Goal: Information Seeking & Learning: Understand process/instructions

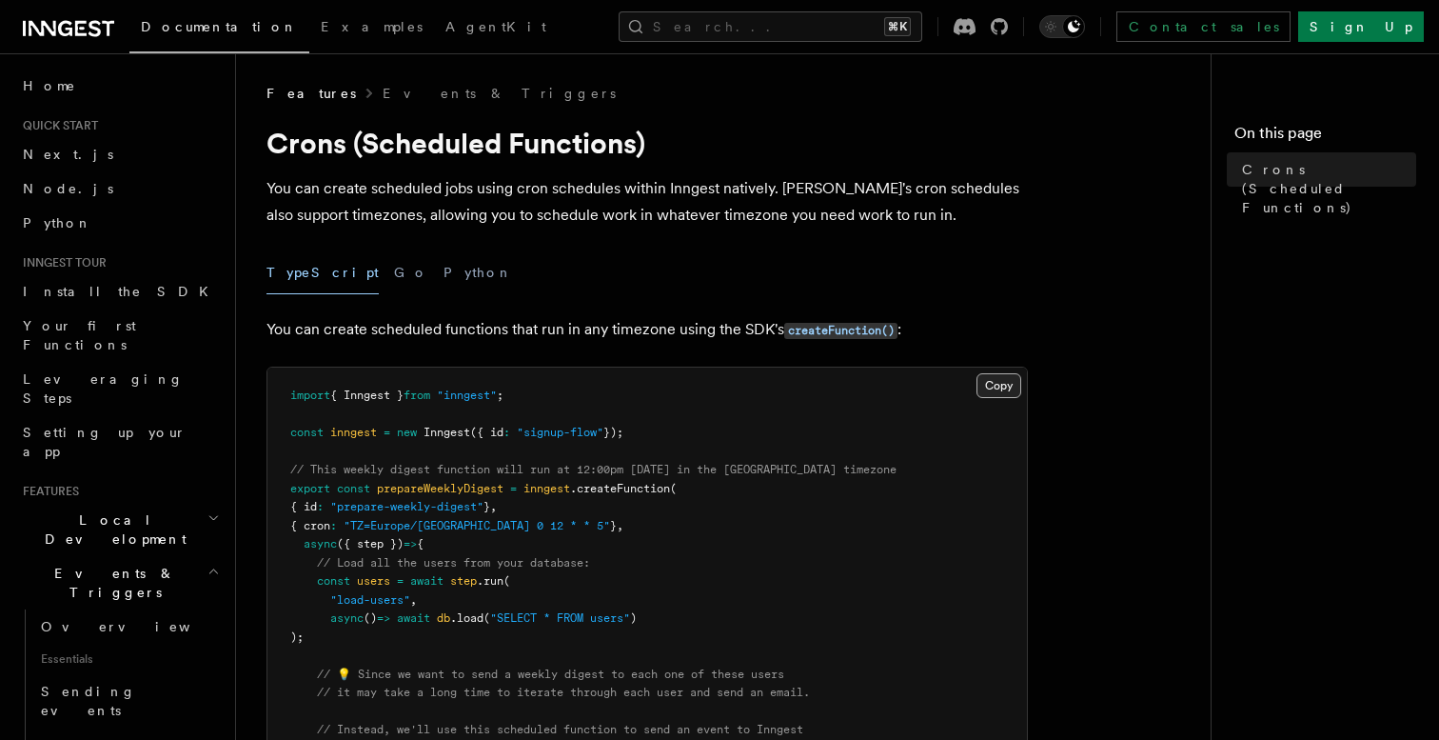
click at [989, 385] on button "Copy Copied" at bounding box center [999, 385] width 45 height 25
click at [995, 391] on button "Copy Copied" at bounding box center [999, 385] width 45 height 25
click at [1001, 391] on button "Copy Copied" at bounding box center [999, 385] width 45 height 25
click at [1314, 161] on span "Crons (Scheduled Functions)" at bounding box center [1329, 188] width 174 height 57
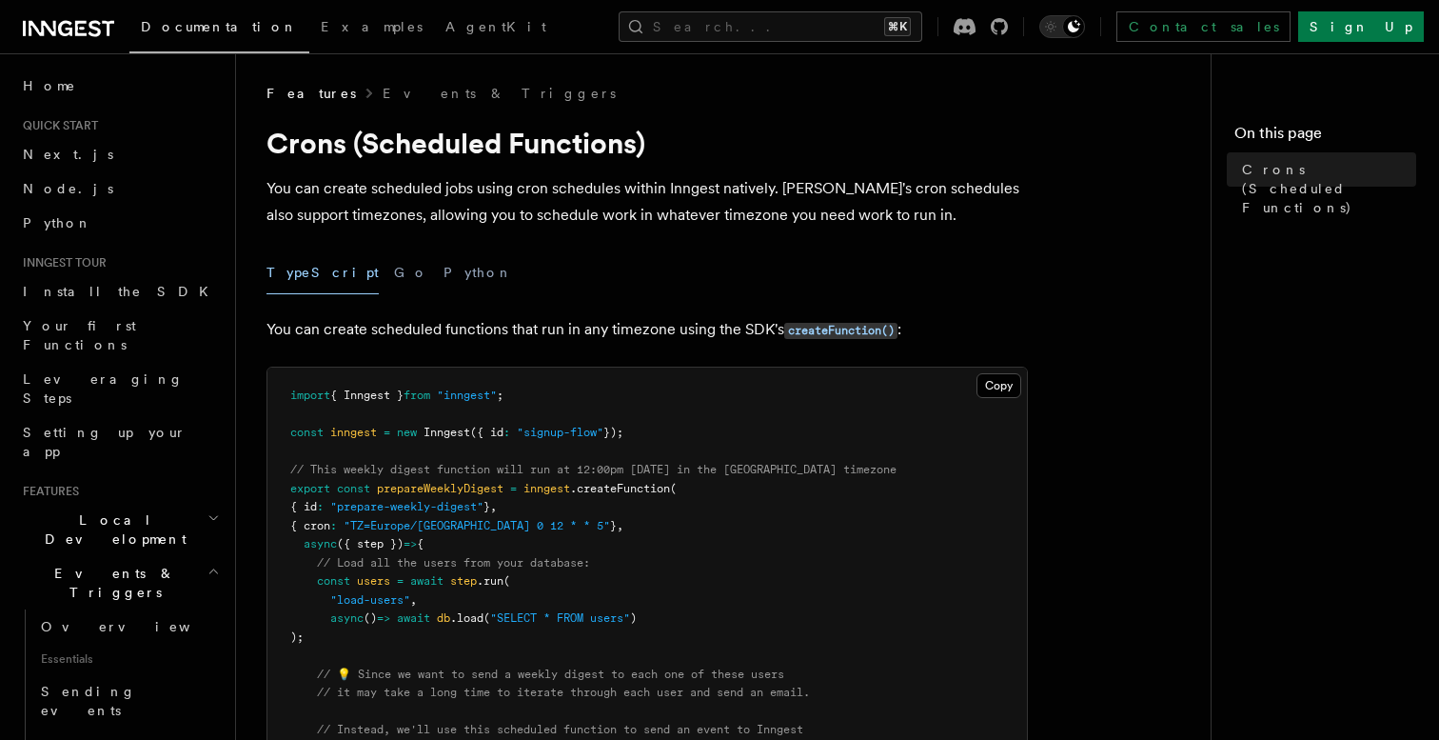
click at [1314, 150] on h4 "On this page" at bounding box center [1326, 137] width 182 height 30
click at [1314, 163] on span "Crons (Scheduled Functions)" at bounding box center [1329, 188] width 174 height 57
click at [1085, 36] on div "Toggle dark mode" at bounding box center [1073, 26] width 23 height 23
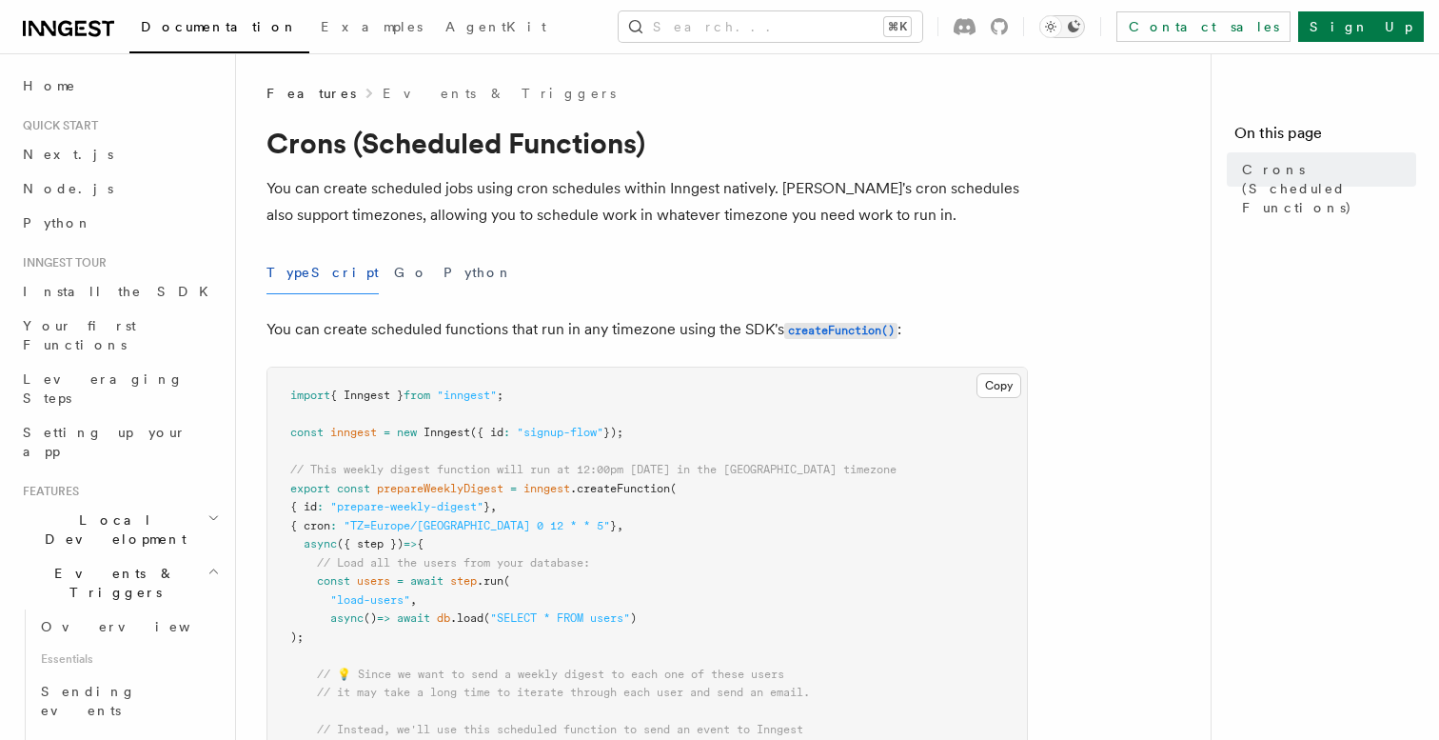
click at [1085, 35] on button "Toggle dark mode" at bounding box center [1063, 26] width 46 height 23
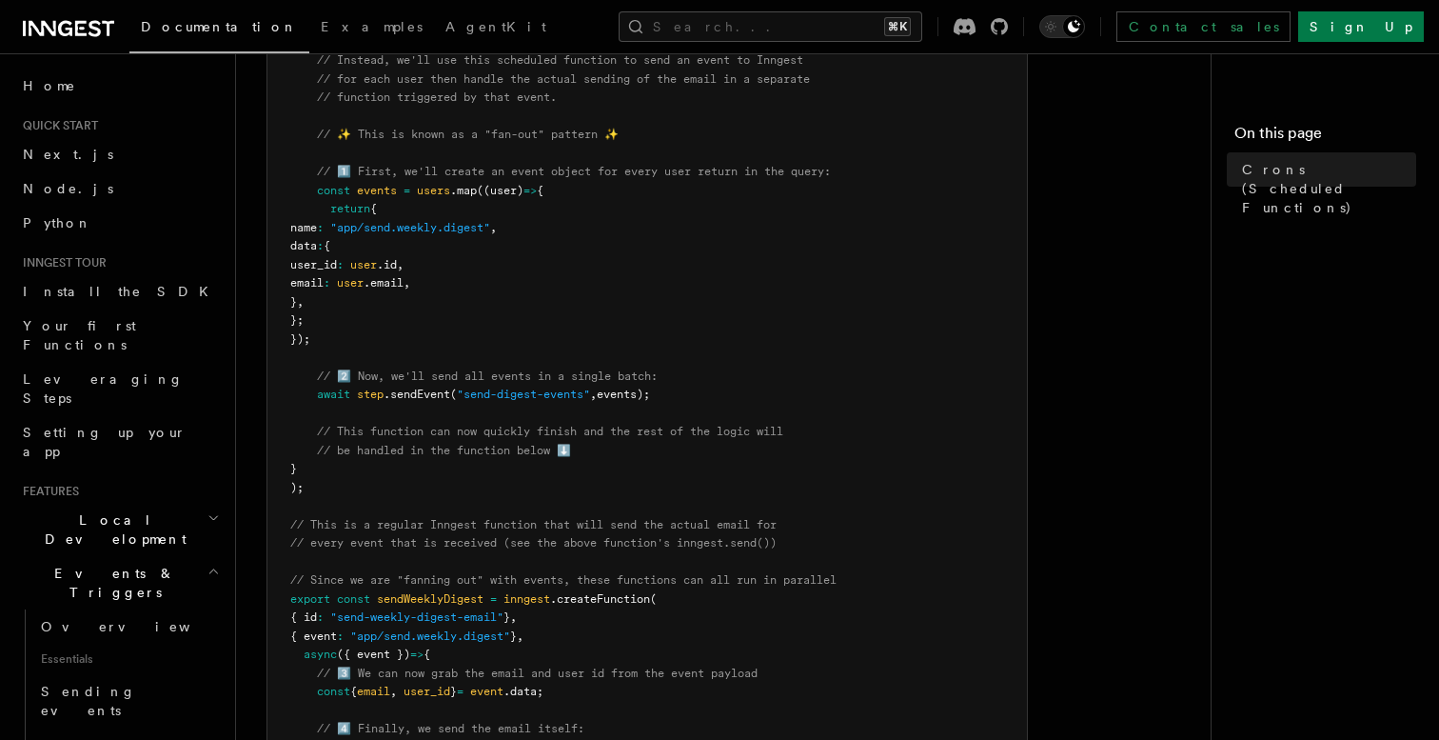
scroll to position [1349, 0]
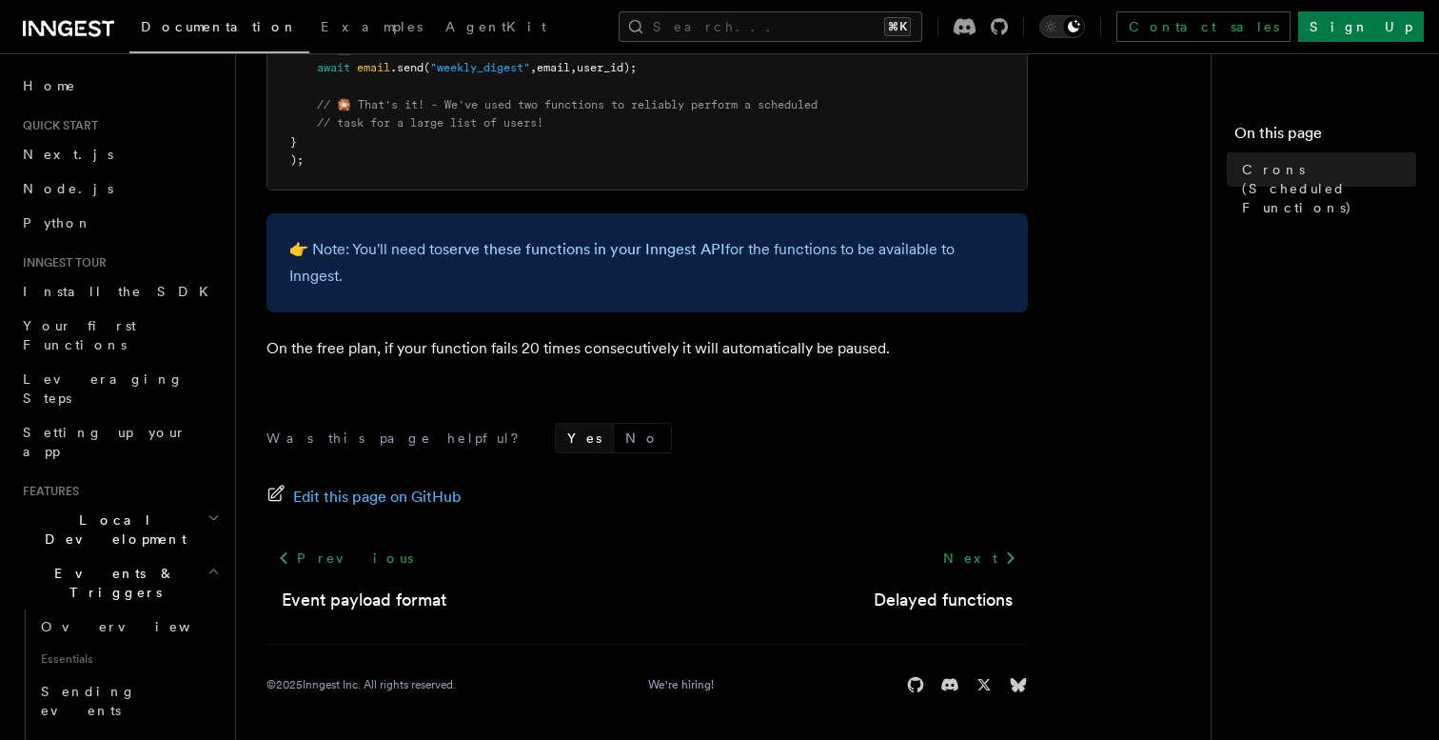
click at [556, 446] on button "Yes" at bounding box center [584, 438] width 57 height 29
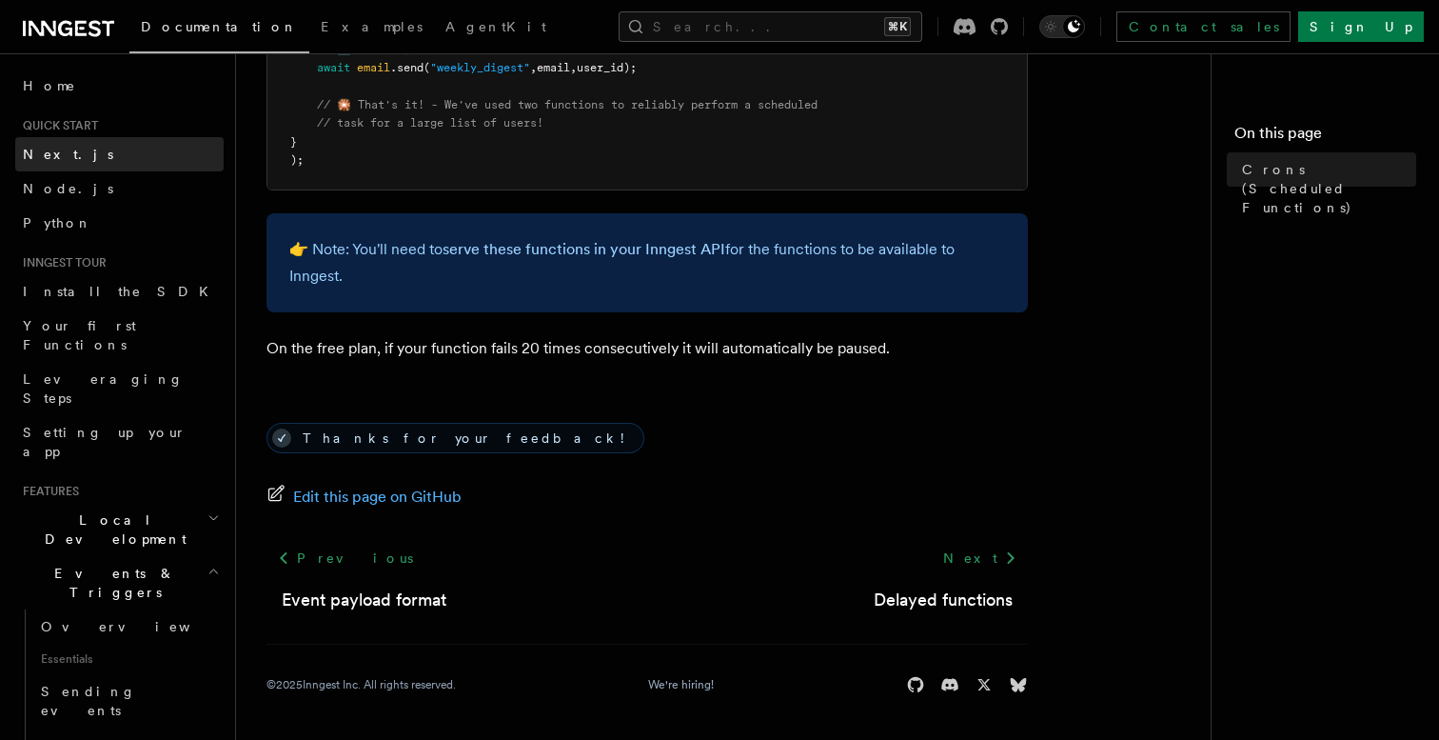
click at [41, 157] on span "Next.js" at bounding box center [68, 154] width 90 height 15
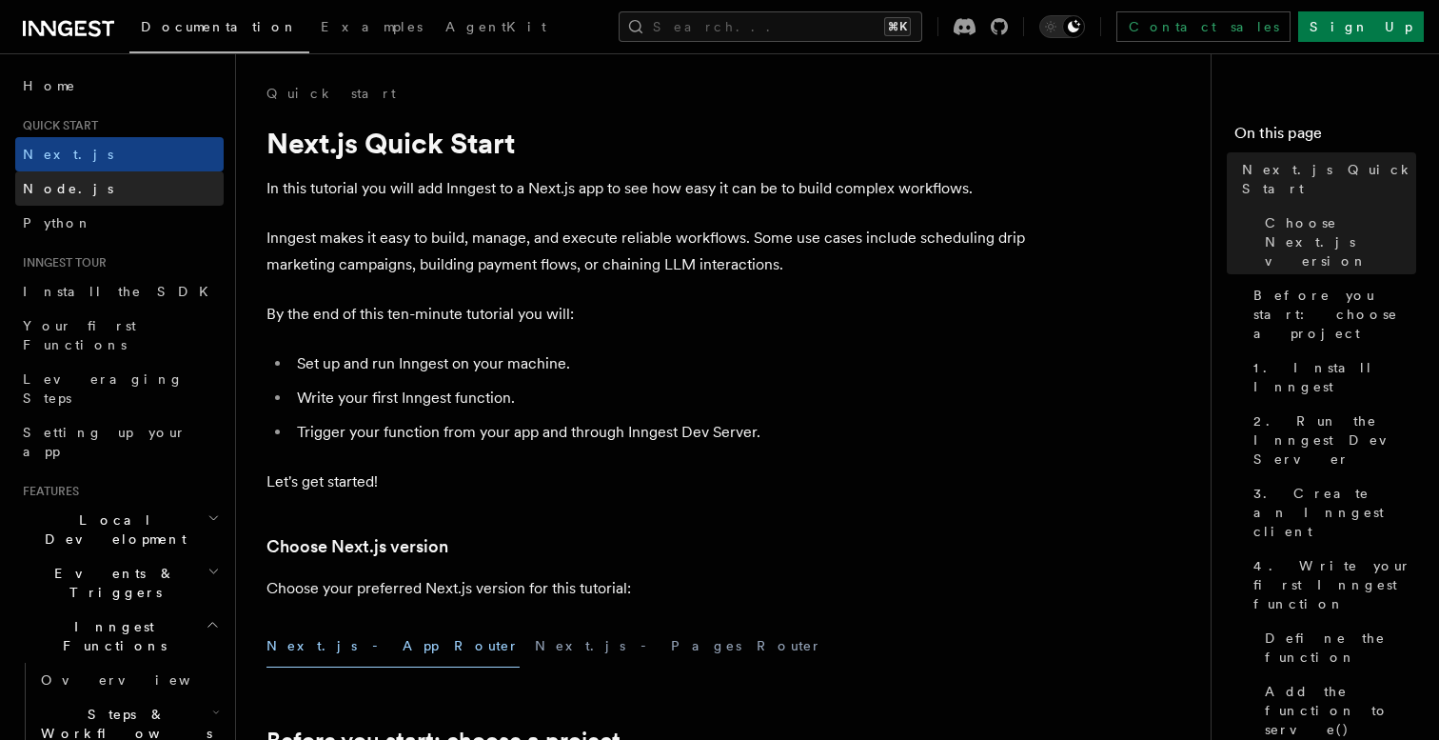
click at [83, 185] on link "Node.js" at bounding box center [119, 188] width 208 height 34
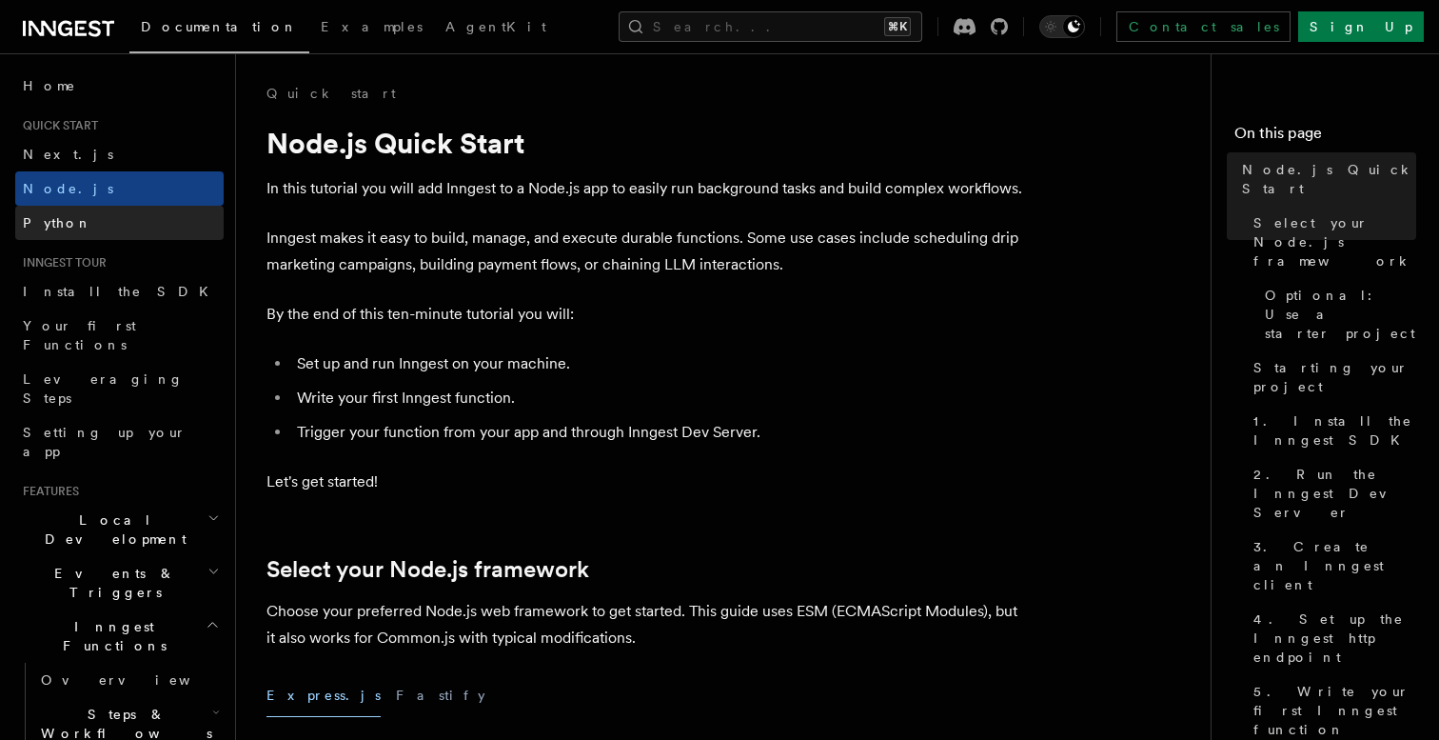
click at [74, 234] on link "Python" at bounding box center [119, 223] width 208 height 34
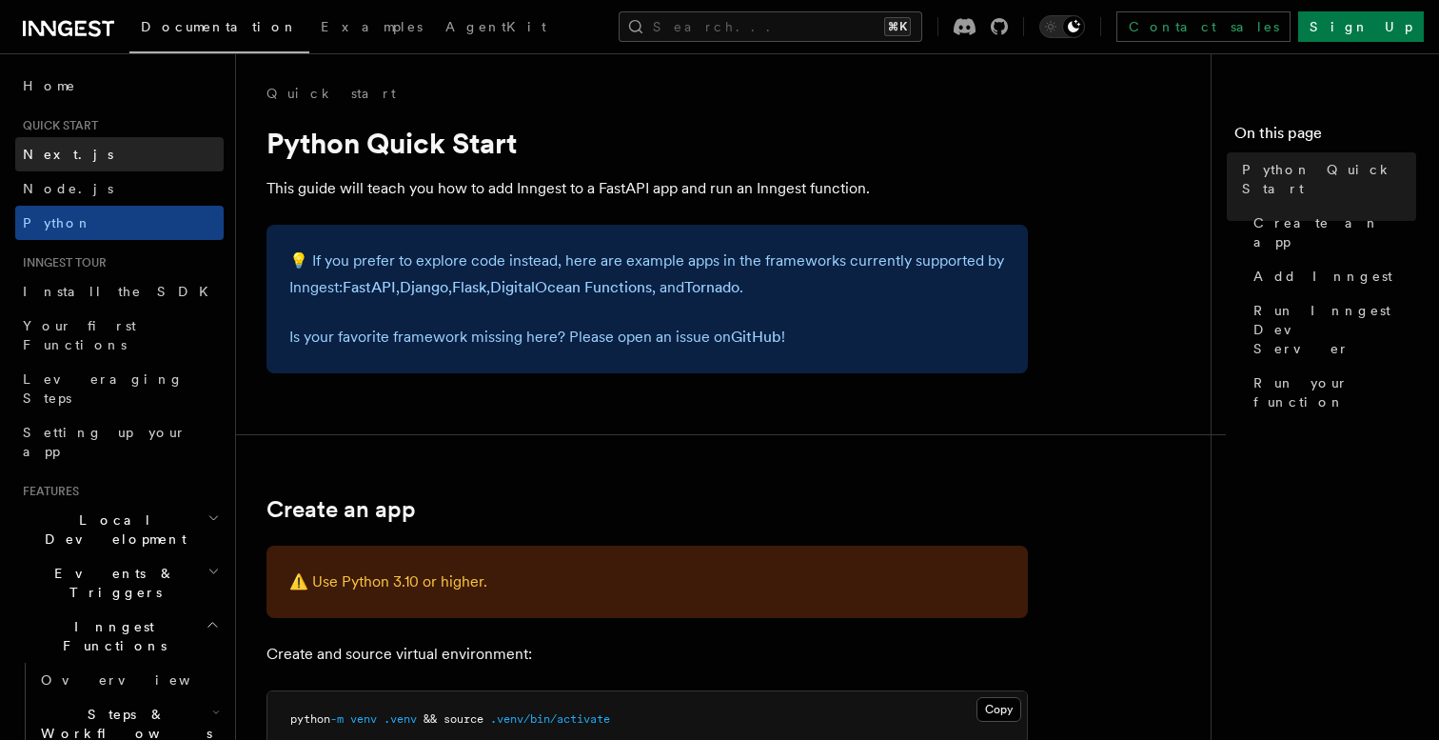
click at [97, 165] on link "Next.js" at bounding box center [119, 154] width 208 height 34
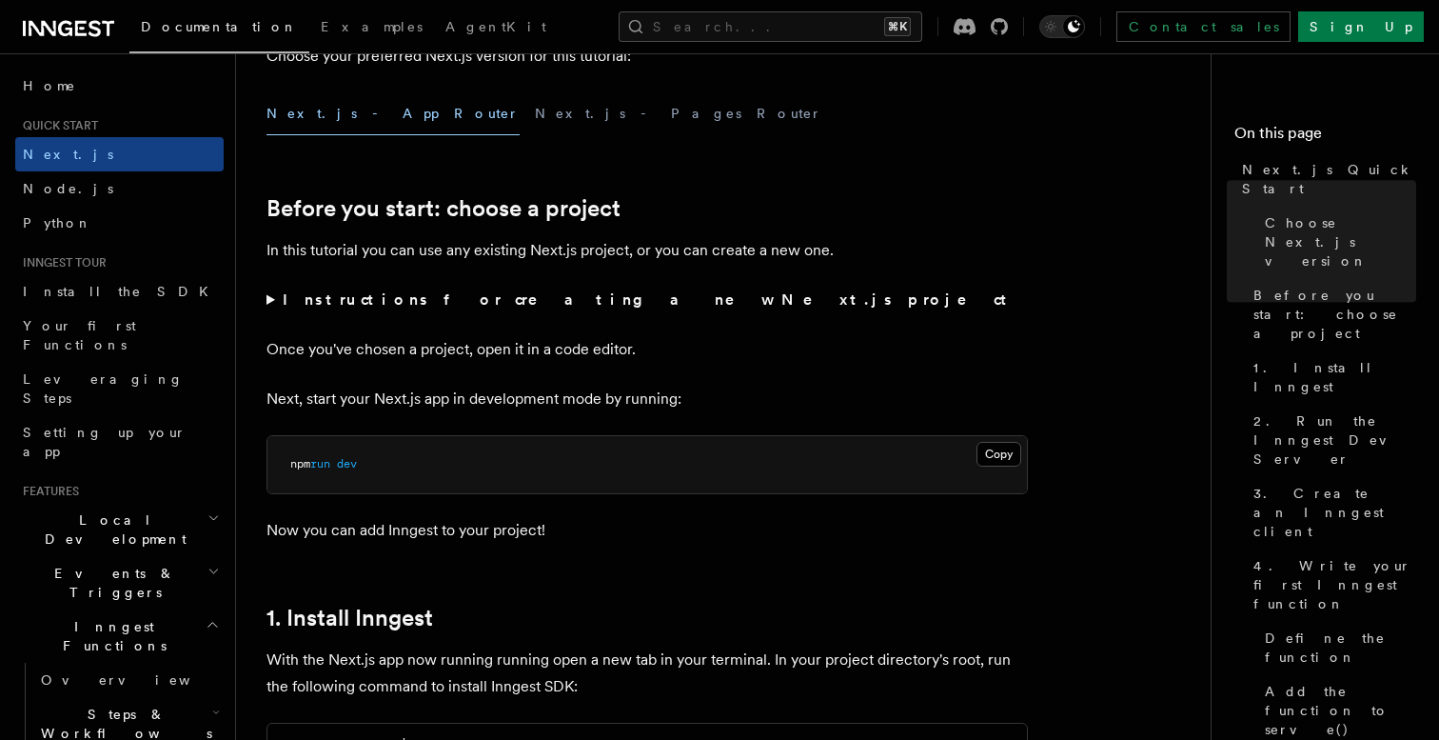
scroll to position [580, 0]
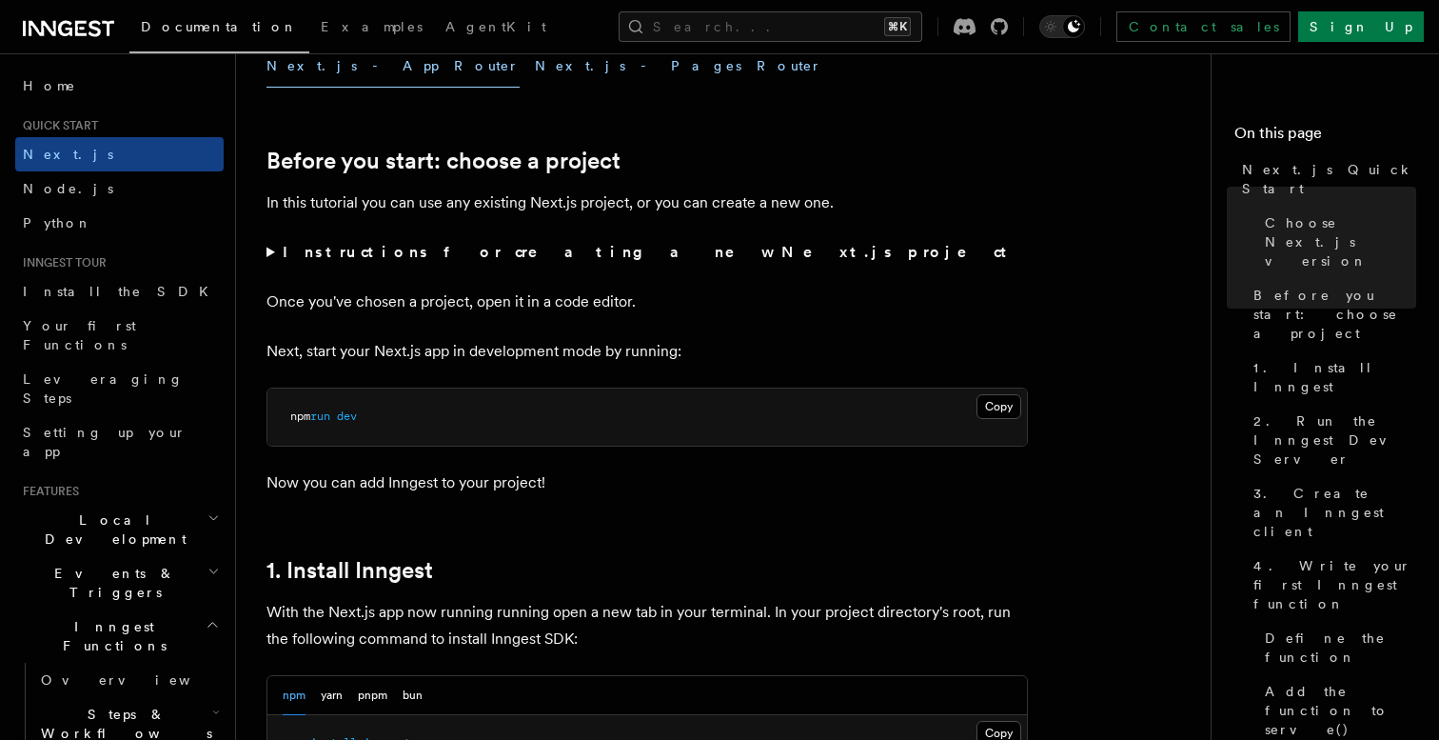
click at [535, 67] on button "Next.js - Pages Router" at bounding box center [678, 66] width 287 height 43
click at [367, 73] on button "Next.js - App Router" at bounding box center [393, 66] width 253 height 43
click at [839, 20] on button "Search... ⌘K" at bounding box center [771, 26] width 304 height 30
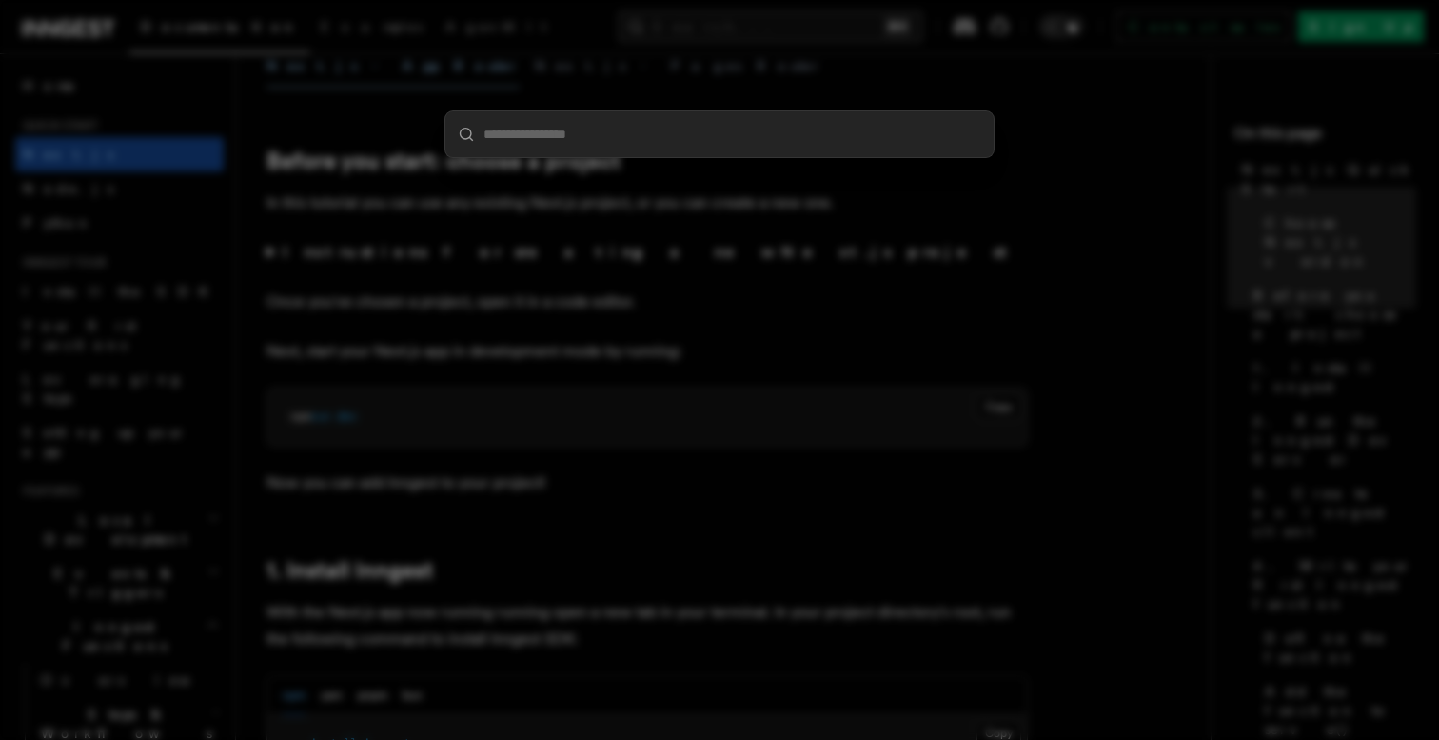
click at [839, 20] on div at bounding box center [719, 370] width 1439 height 740
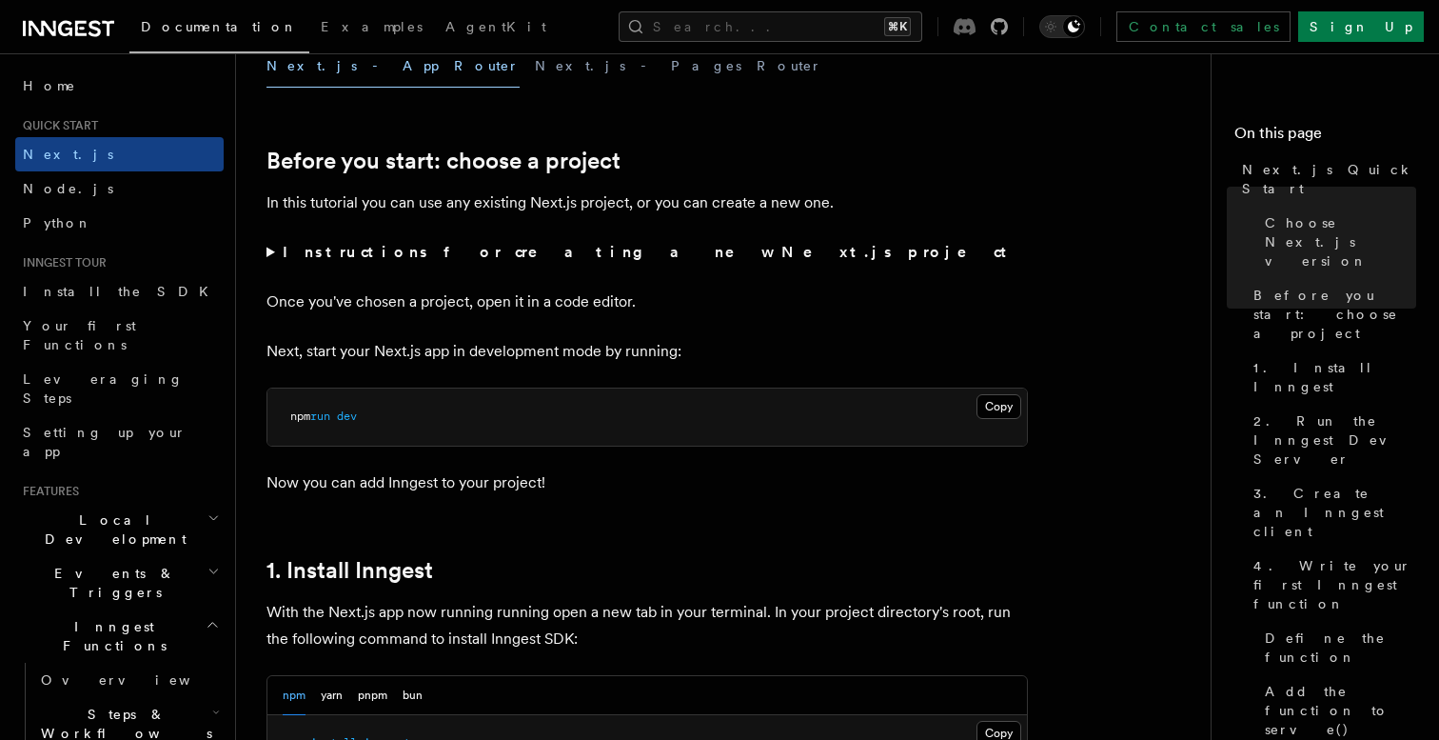
click at [976, 31] on icon at bounding box center [965, 26] width 22 height 17
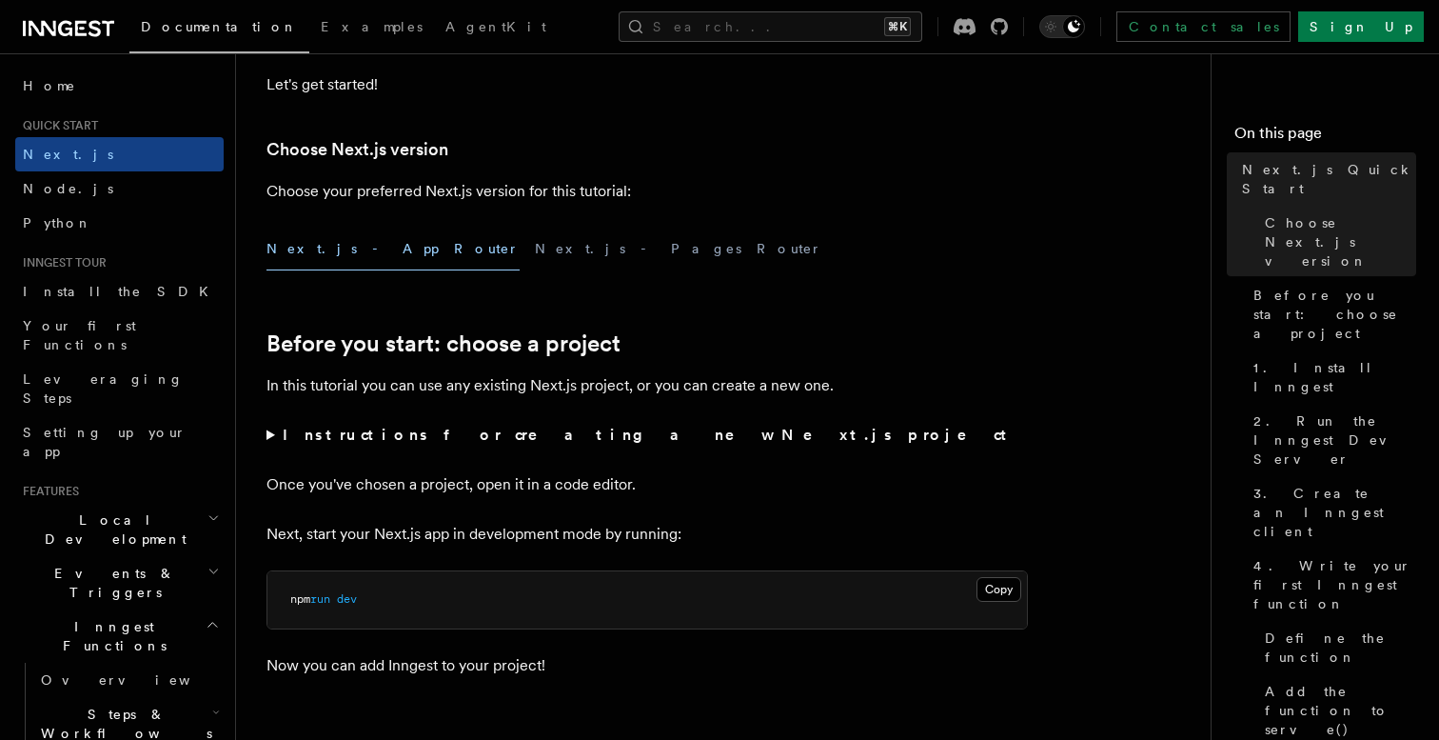
scroll to position [399, 0]
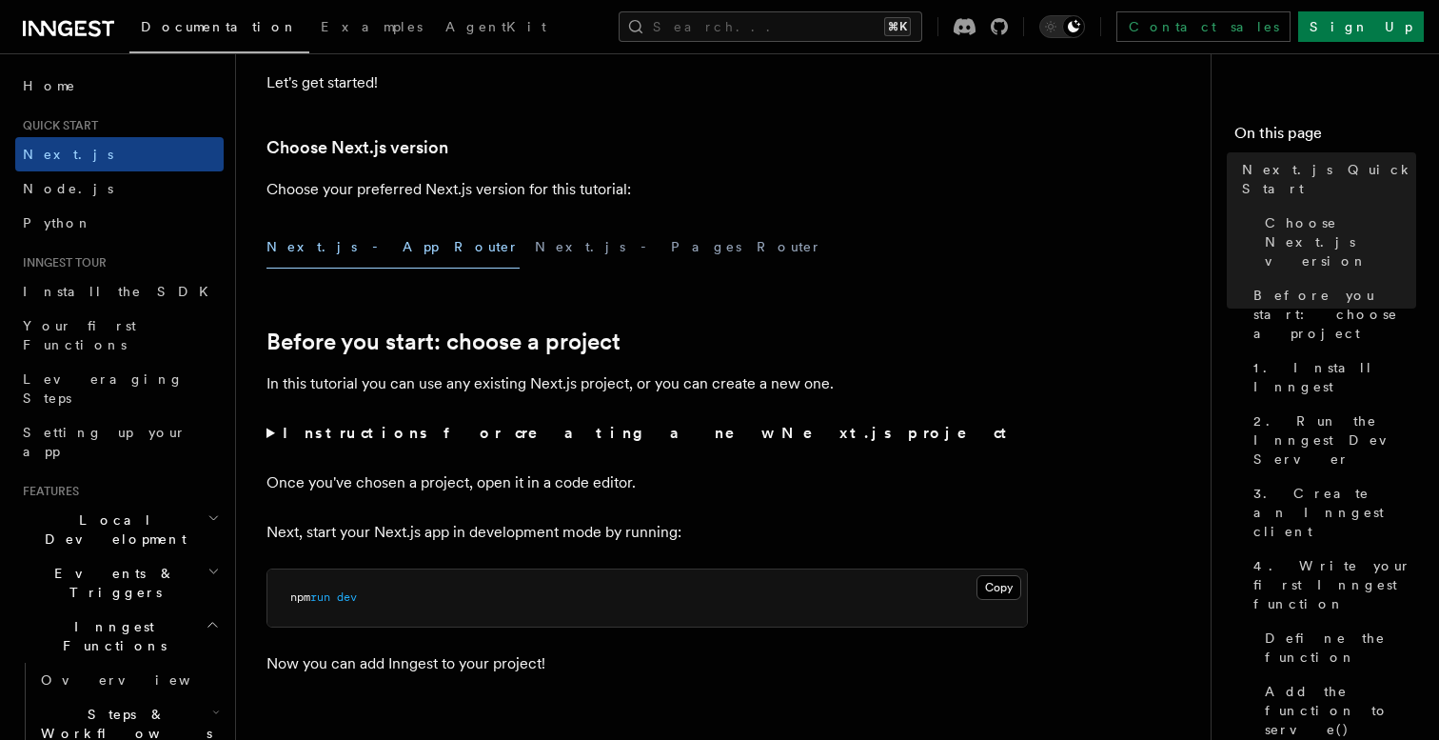
click at [269, 429] on summary "Instructions for creating a new Next.js project" at bounding box center [648, 433] width 762 height 27
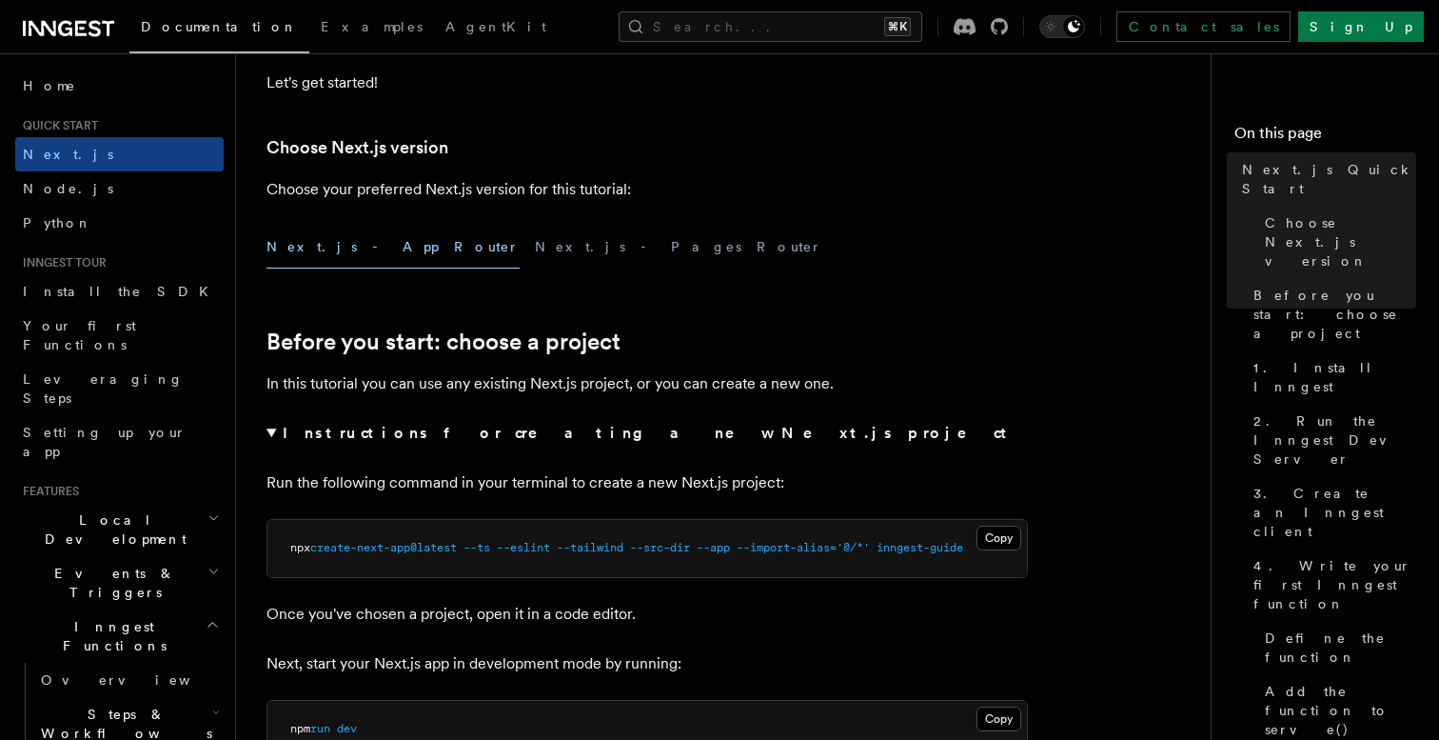
click at [269, 430] on summary "Instructions for creating a new Next.js project" at bounding box center [648, 433] width 762 height 27
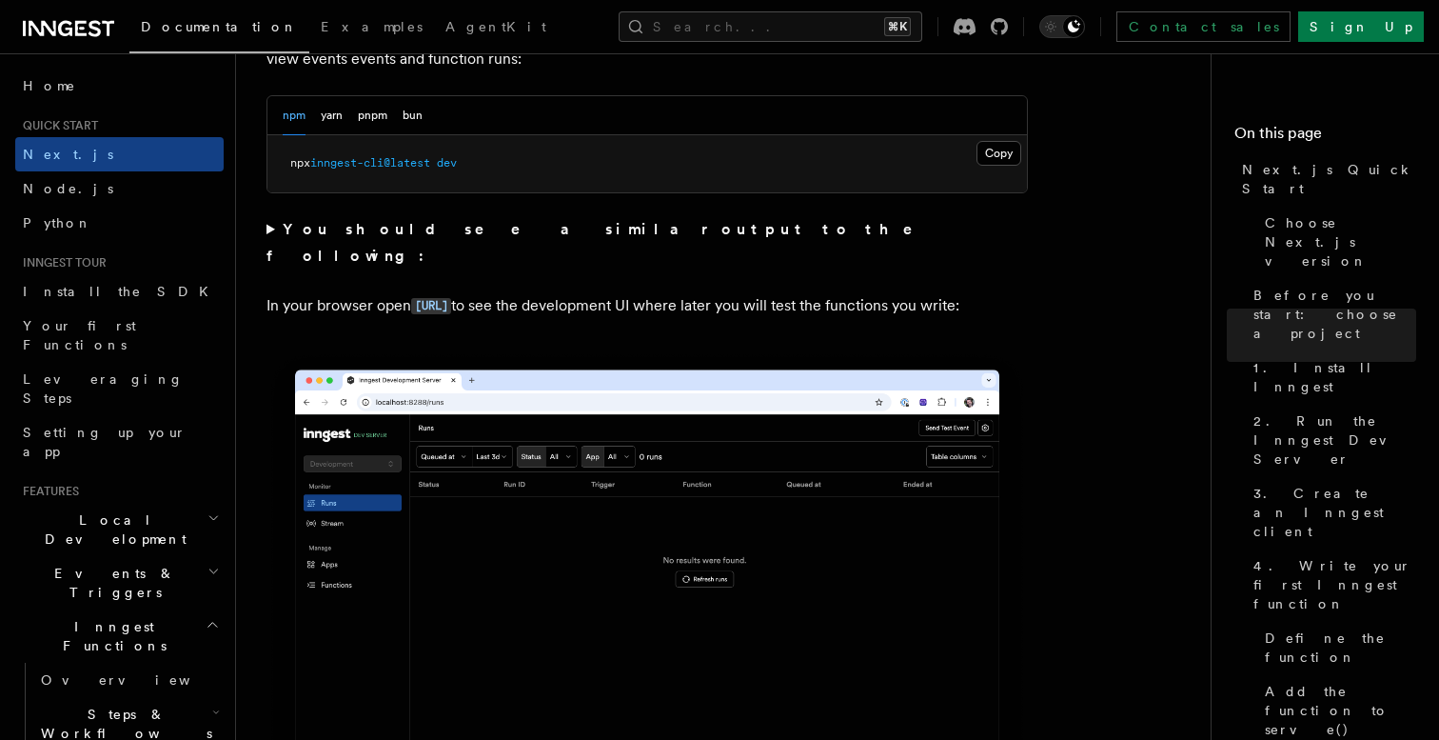
scroll to position [1439, 0]
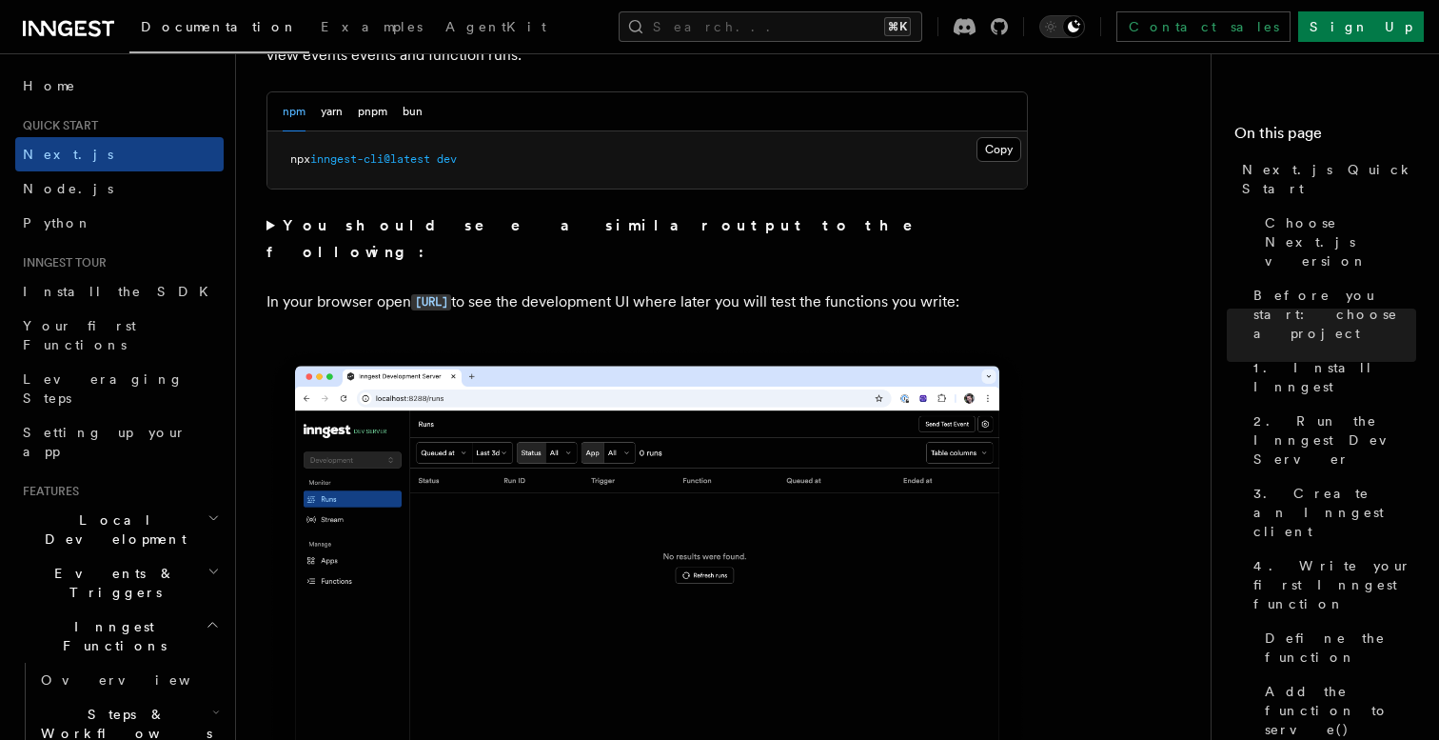
click at [281, 236] on summary "You should see a similar output to the following:" at bounding box center [648, 238] width 762 height 53
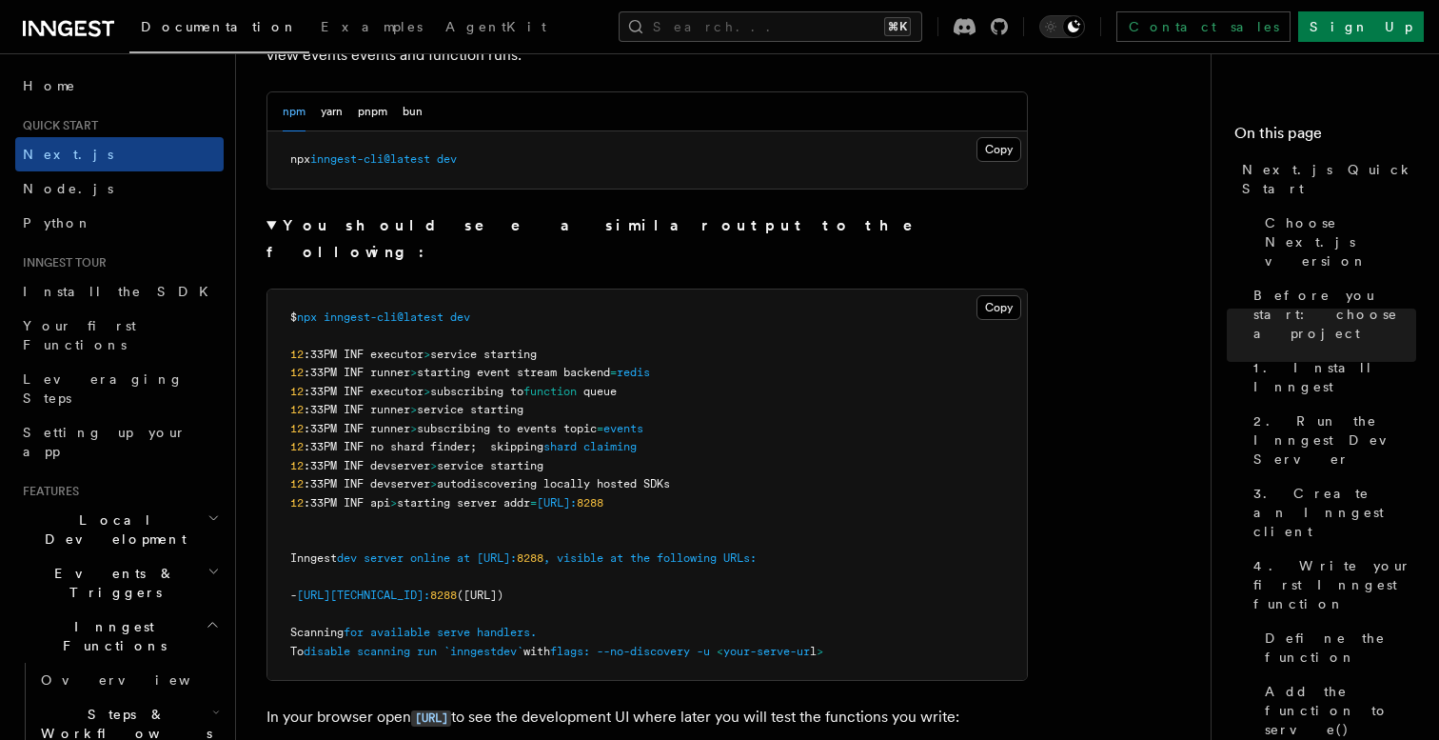
click at [273, 230] on summary "You should see a similar output to the following:" at bounding box center [648, 238] width 762 height 53
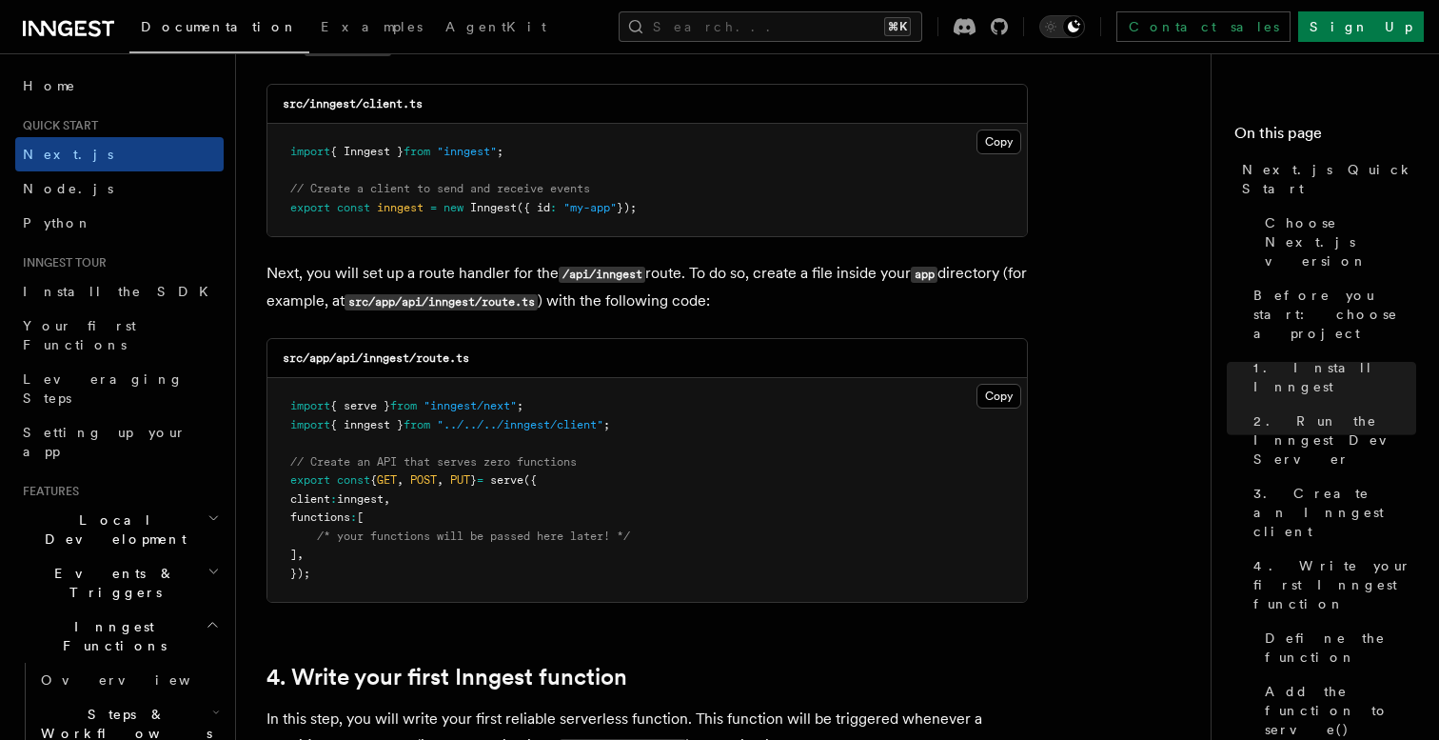
scroll to position [2495, 0]
